Goal: Check status

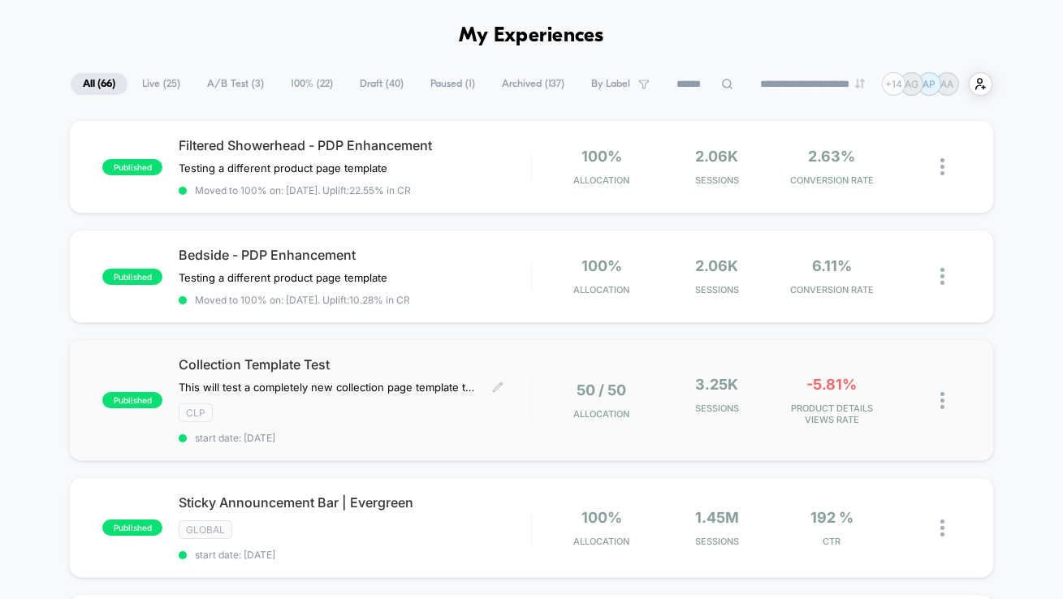
click at [477, 423] on div "Collection Template Test This will test a completely new collection page templa…" at bounding box center [355, 400] width 352 height 88
